Goal: Information Seeking & Learning: Learn about a topic

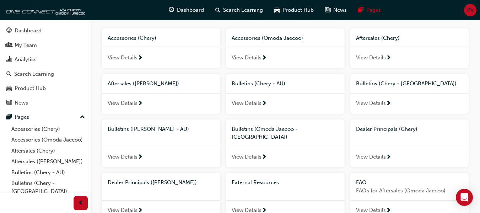
scroll to position [82, 0]
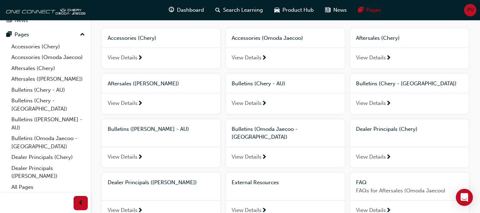
click at [258, 101] on span "View Details" at bounding box center [247, 103] width 30 height 8
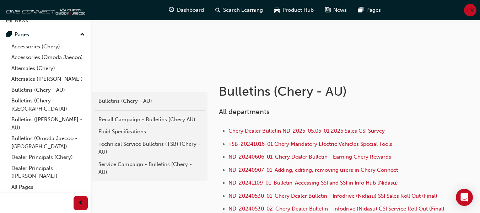
scroll to position [85, 0]
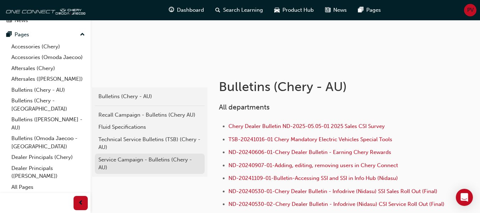
click at [122, 158] on div "Service Campaign - Bulletins (Chery - AU)" at bounding box center [149, 164] width 103 height 16
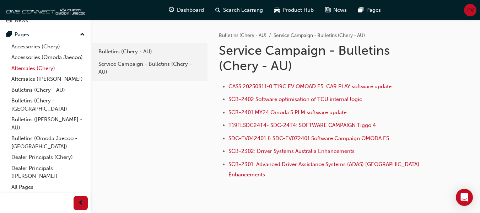
click at [32, 73] on link "Aftersales (Chery)" at bounding box center [48, 68] width 79 height 11
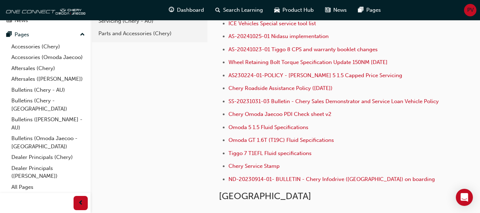
scroll to position [189, 0]
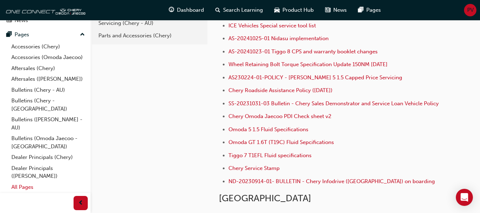
click at [28, 188] on link "All Pages" at bounding box center [48, 187] width 79 height 11
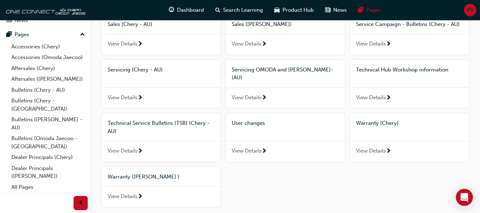
scroll to position [485, 0]
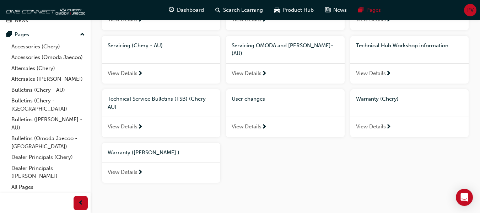
click at [375, 96] on span "Warranty (Chery)" at bounding box center [377, 99] width 43 height 6
